Goal: Task Accomplishment & Management: Complete application form

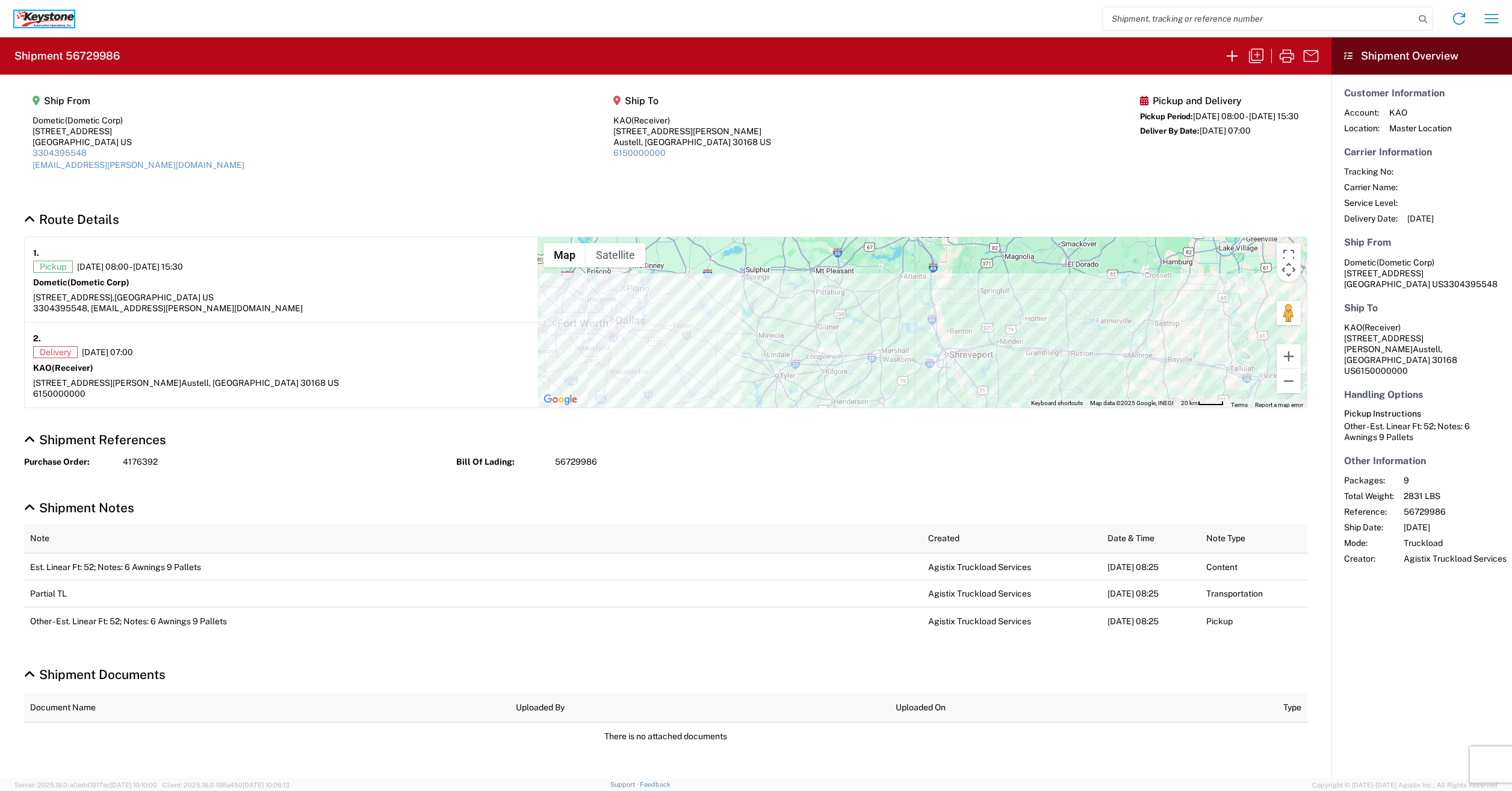
click at [36, 15] on icon at bounding box center [34, 17] width 6 height 6
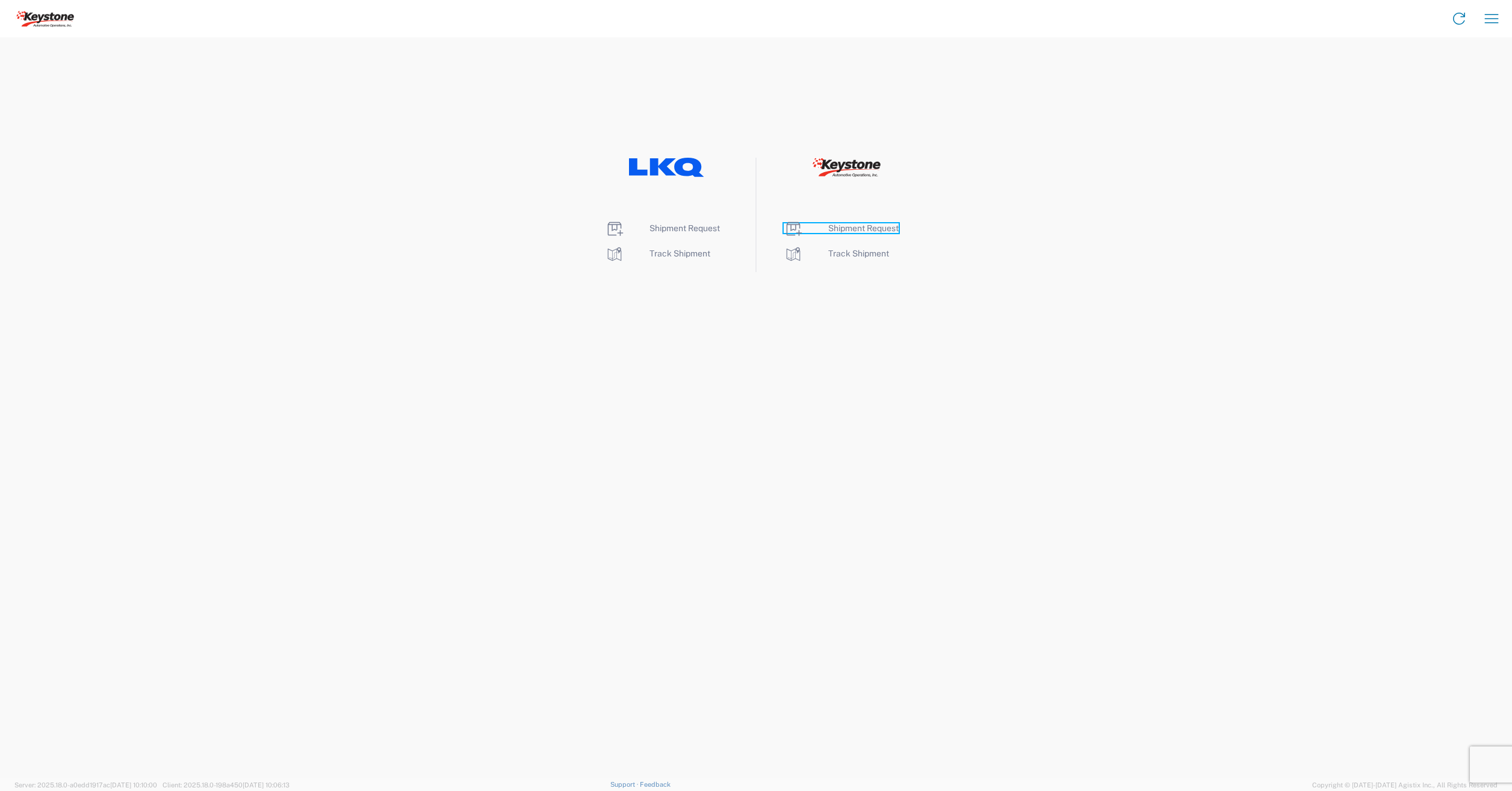
click at [847, 229] on span "Shipment Request" at bounding box center [863, 228] width 70 height 10
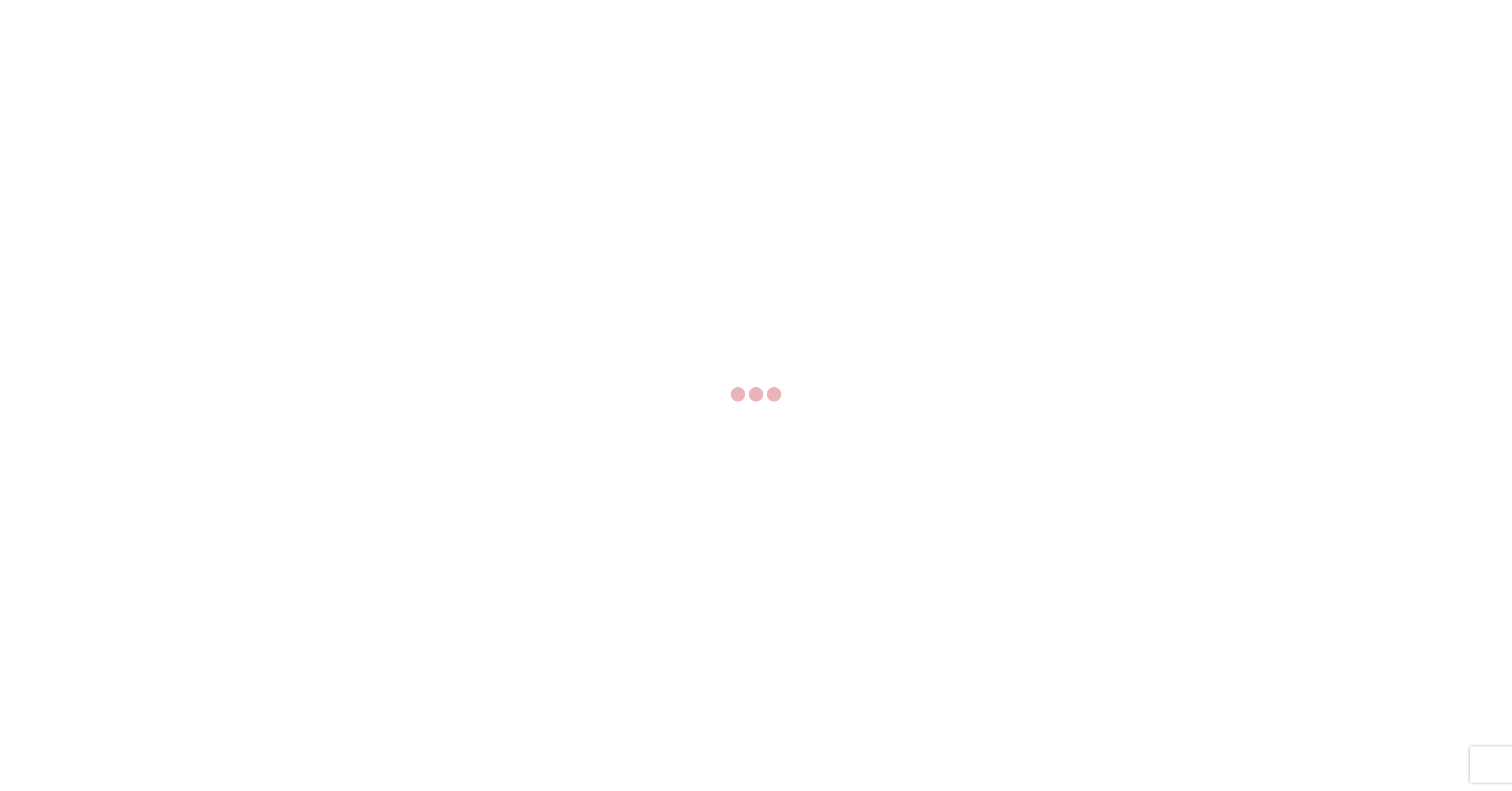
select select "FULL"
select select "LBS"
